Goal: Task Accomplishment & Management: Use online tool/utility

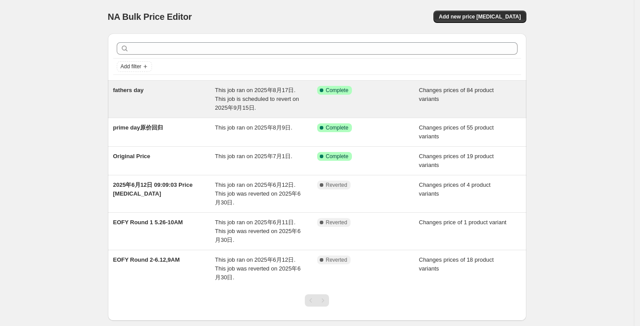
click at [407, 95] on div "Success Complete Complete" at bounding box center [368, 99] width 102 height 26
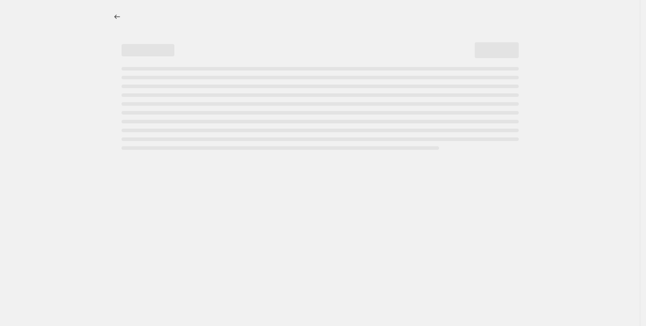
select select "collection"
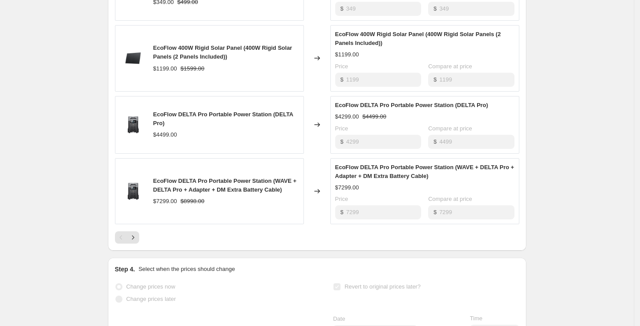
scroll to position [763, 0]
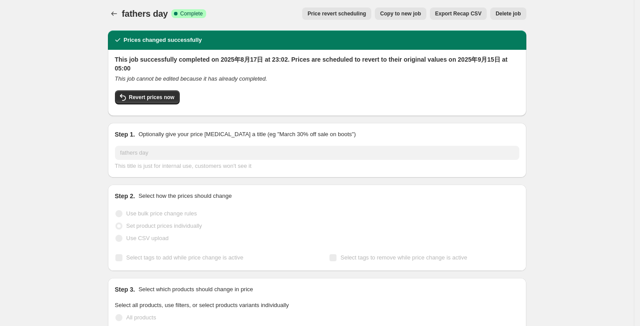
scroll to position [0, 0]
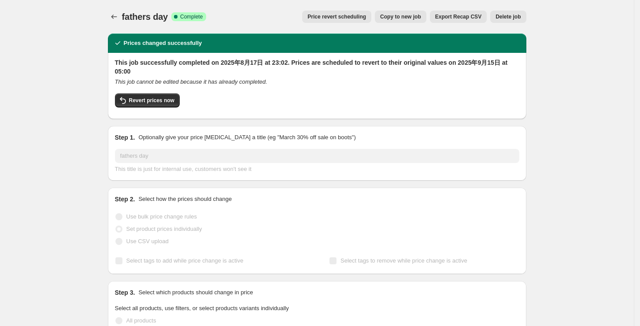
click at [415, 17] on span "Copy to new job" at bounding box center [400, 16] width 41 height 7
select select "collection"
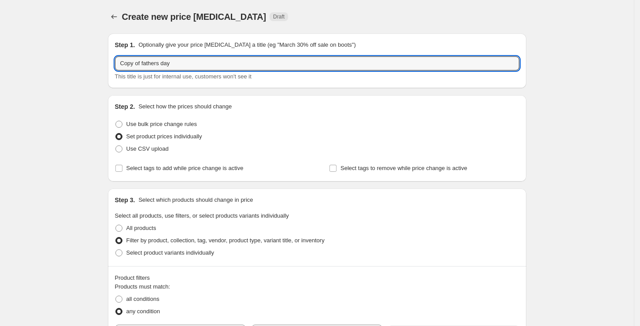
drag, startPoint x: 193, startPoint y: 62, endPoint x: 103, endPoint y: 62, distance: 90.7
type input "spring holiday价格"
click at [116, 18] on icon "Price change jobs" at bounding box center [114, 16] width 9 height 9
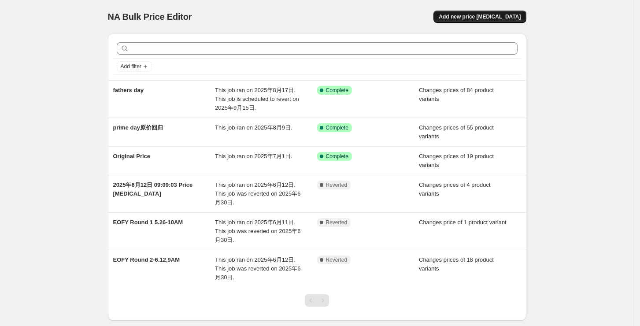
click at [503, 19] on span "Add new price [MEDICAL_DATA]" at bounding box center [480, 16] width 82 height 7
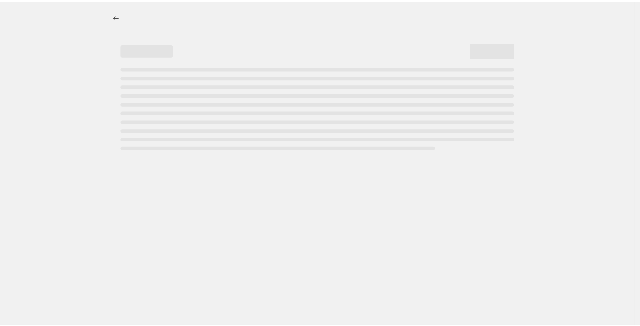
select select "percentage"
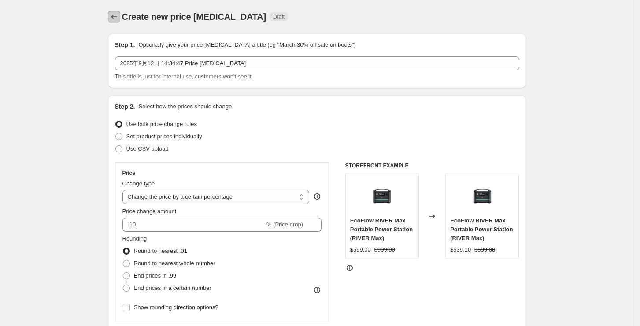
click at [114, 19] on icon "Price change jobs" at bounding box center [114, 16] width 9 height 9
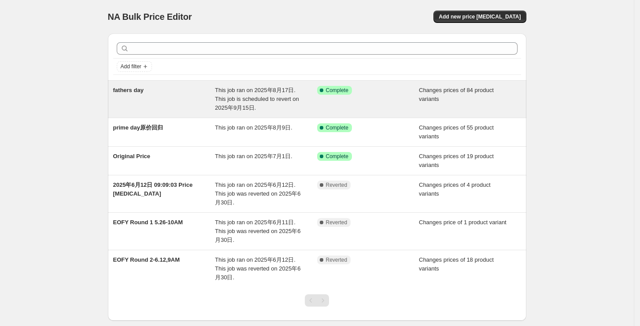
click at [411, 100] on div "Success Complete Complete" at bounding box center [368, 99] width 102 height 26
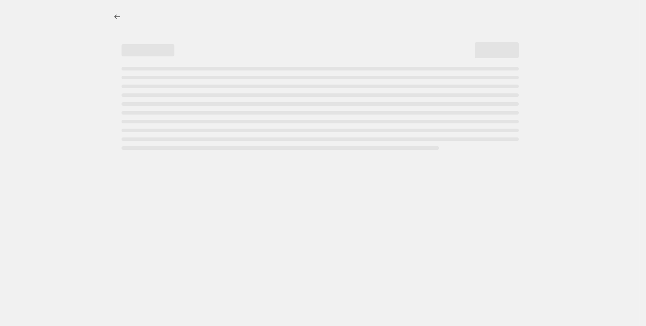
select select "collection"
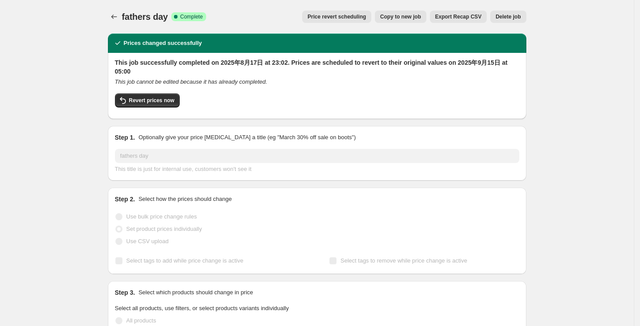
click at [410, 15] on span "Copy to new job" at bounding box center [400, 16] width 41 height 7
select select "collection"
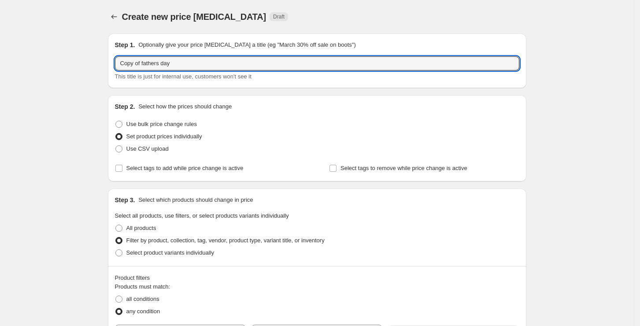
drag, startPoint x: 183, startPoint y: 61, endPoint x: 81, endPoint y: 57, distance: 102.2
drag, startPoint x: 192, startPoint y: 64, endPoint x: 159, endPoint y: 59, distance: 33.3
click at [159, 59] on input "spring holiday价格" at bounding box center [317, 63] width 404 height 14
type input "spring holiday"
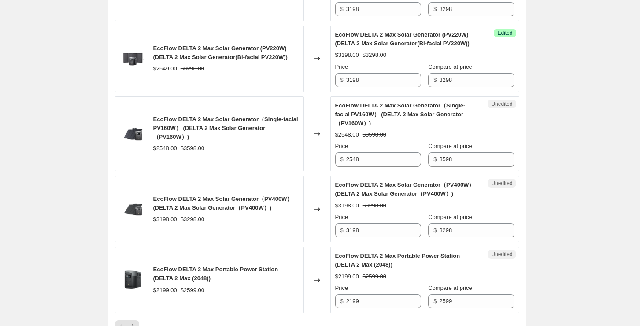
scroll to position [1633, 0]
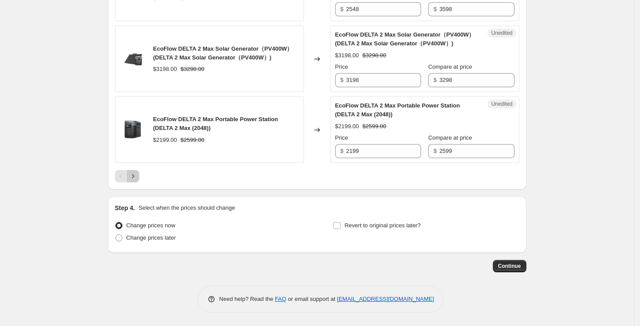
click at [134, 181] on button "Next" at bounding box center [133, 176] width 12 height 12
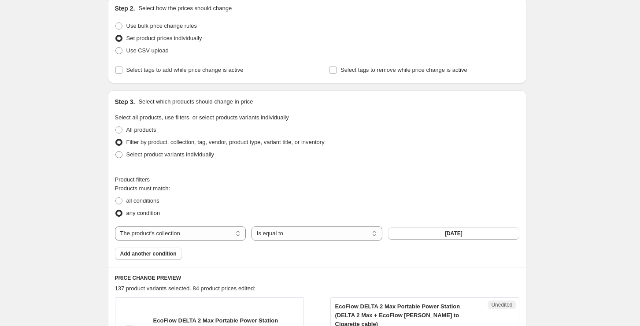
scroll to position [0, 0]
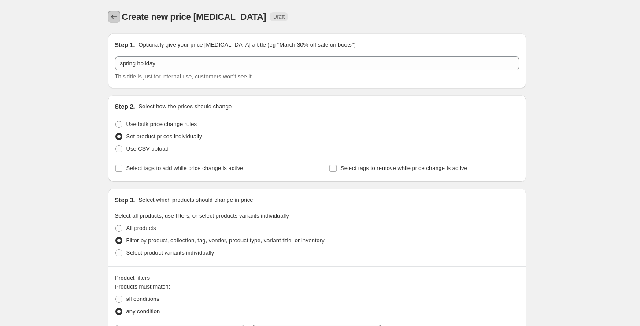
click at [118, 17] on icon "Price change jobs" at bounding box center [114, 16] width 9 height 9
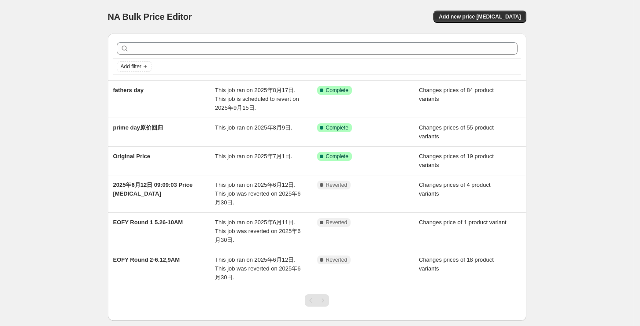
click at [587, 147] on div "NA Bulk Price Editor. This page is ready NA Bulk Price Editor Add new price [ME…" at bounding box center [317, 187] width 634 height 374
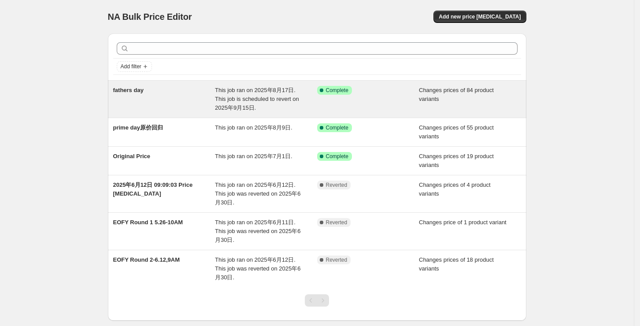
click at [391, 104] on div "Success Complete Complete" at bounding box center [368, 99] width 102 height 26
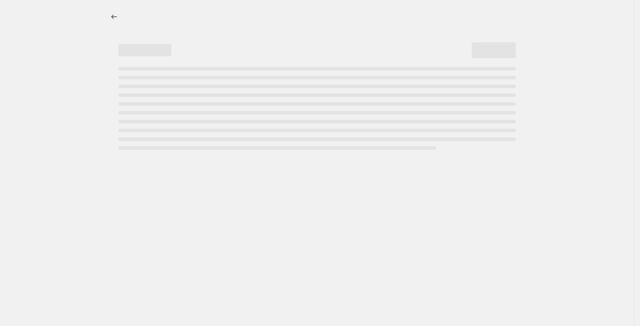
select select "collection"
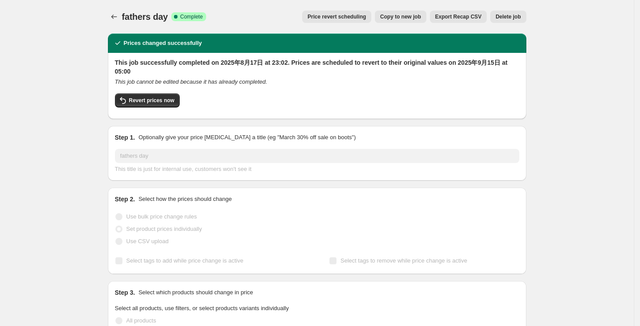
click at [409, 14] on span "Copy to new job" at bounding box center [400, 16] width 41 height 7
select select "collection"
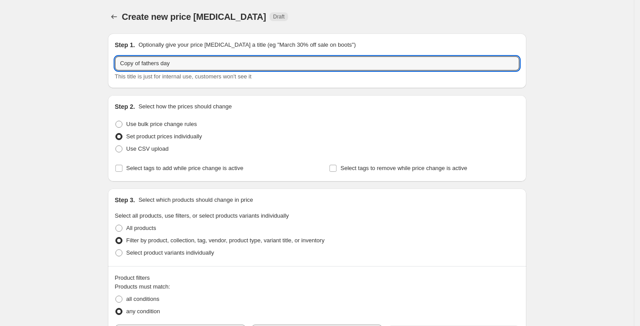
drag, startPoint x: 145, startPoint y: 60, endPoint x: 110, endPoint y: 57, distance: 34.9
click at [110, 57] on div "Step 1. Optionally give your price [MEDICAL_DATA] a title (eg "March 30% off sa…" at bounding box center [317, 60] width 418 height 55
click at [130, 62] on input "Copy of fathers day" at bounding box center [317, 63] width 404 height 14
drag, startPoint x: 143, startPoint y: 62, endPoint x: 110, endPoint y: 61, distance: 33.0
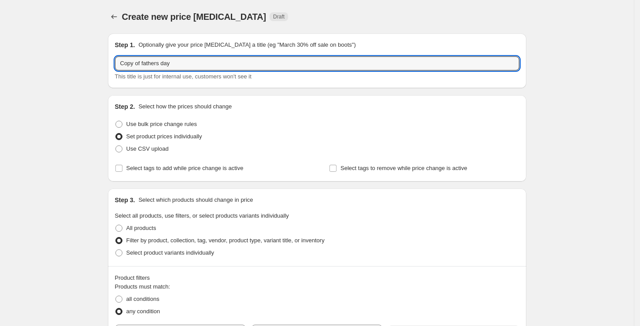
type input "fathers day"
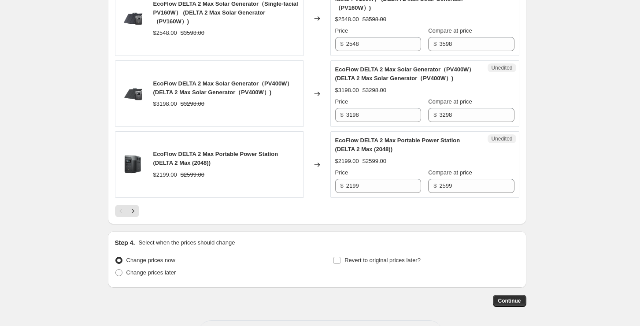
scroll to position [1633, 0]
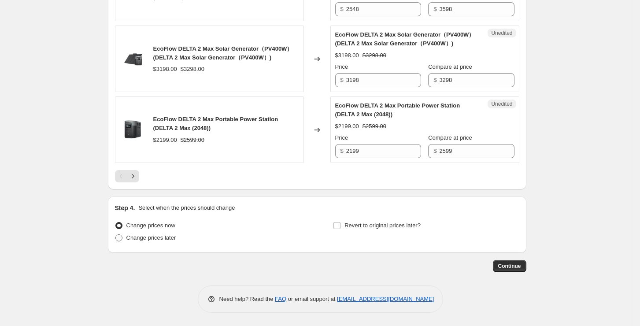
type input "spring holiday"
click at [122, 237] on span at bounding box center [118, 237] width 7 height 7
click at [116, 235] on input "Change prices later" at bounding box center [115, 234] width 0 height 0
radio input "true"
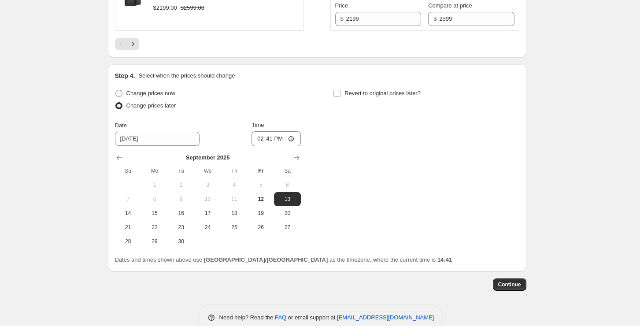
scroll to position [1751, 0]
click at [159, 230] on span "22" at bounding box center [154, 226] width 19 height 7
type input "[DATE]"
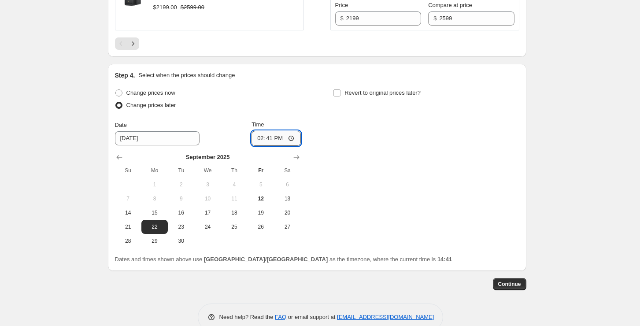
click at [279, 146] on input "14:41" at bounding box center [275, 138] width 49 height 15
click at [276, 146] on input "14:41" at bounding box center [275, 138] width 49 height 15
click at [280, 146] on input "00:41" at bounding box center [275, 138] width 49 height 15
type input "00:00"
click at [391, 168] on div "Change prices now Change prices later Date [DATE] Time 00:00 [DATE] Su Mo Tu We…" at bounding box center [317, 167] width 404 height 161
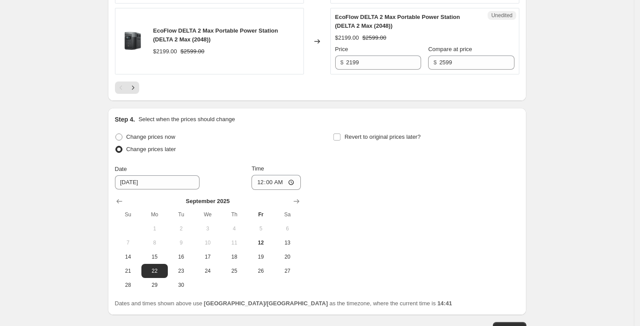
scroll to position [1725, 0]
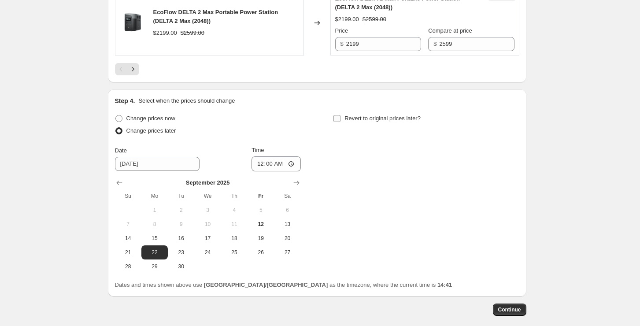
click at [340, 122] on input "Revert to original prices later?" at bounding box center [336, 118] width 7 height 7
checkbox input "true"
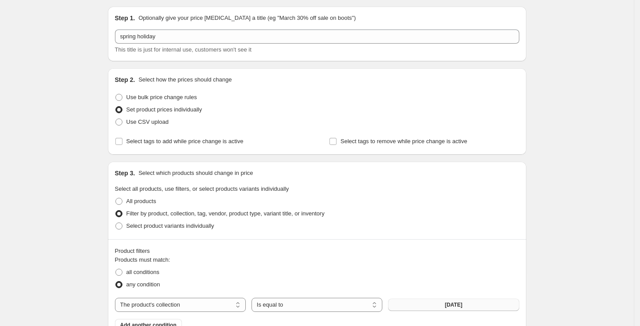
scroll to position [0, 0]
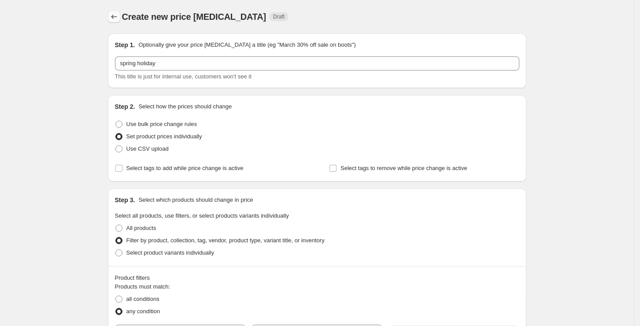
click at [116, 18] on icon "Price change jobs" at bounding box center [114, 16] width 9 height 9
